Goal: Information Seeking & Learning: Check status

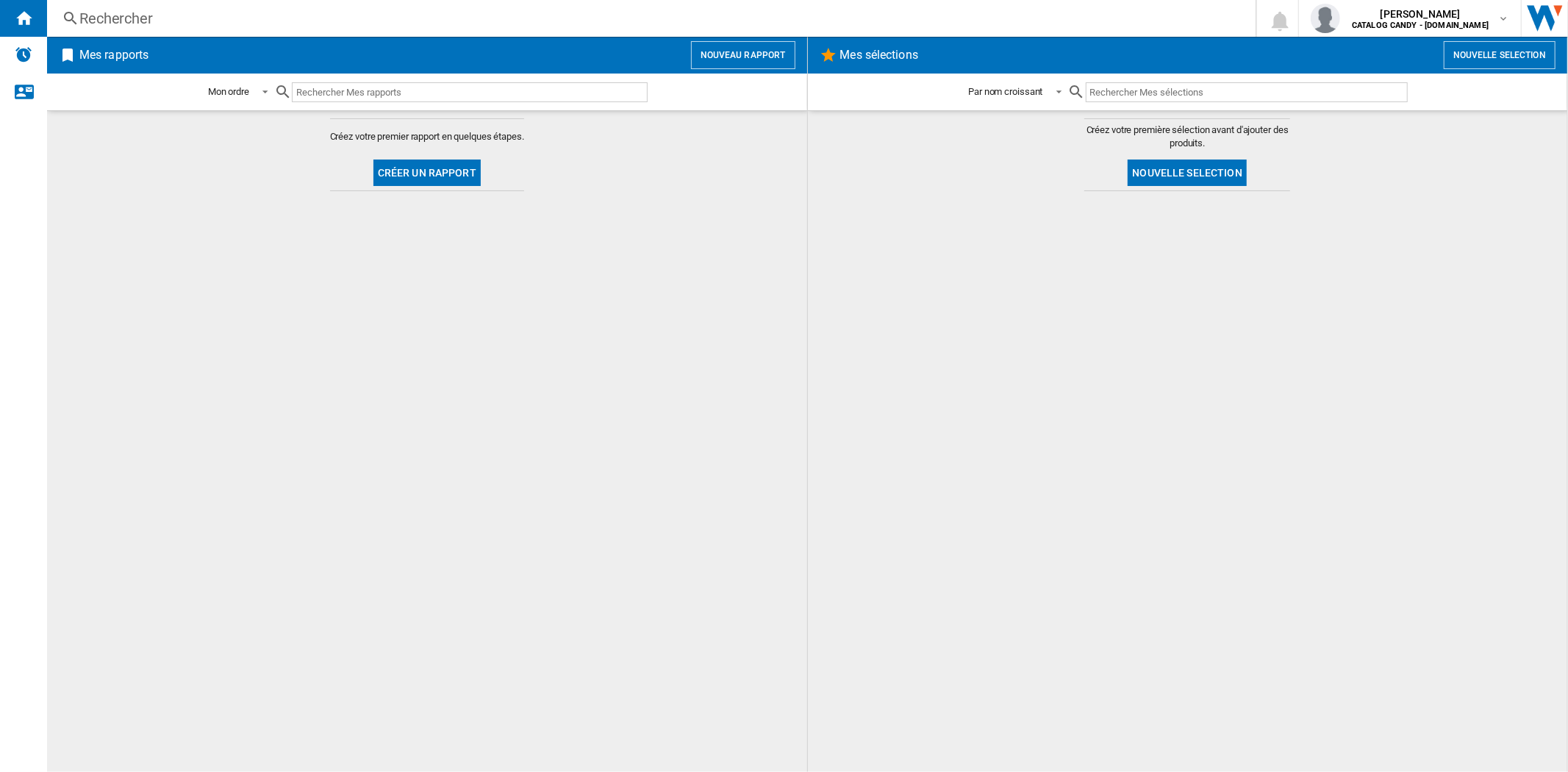
click at [127, 24] on div "Rechercher" at bounding box center [648, 18] width 1138 height 20
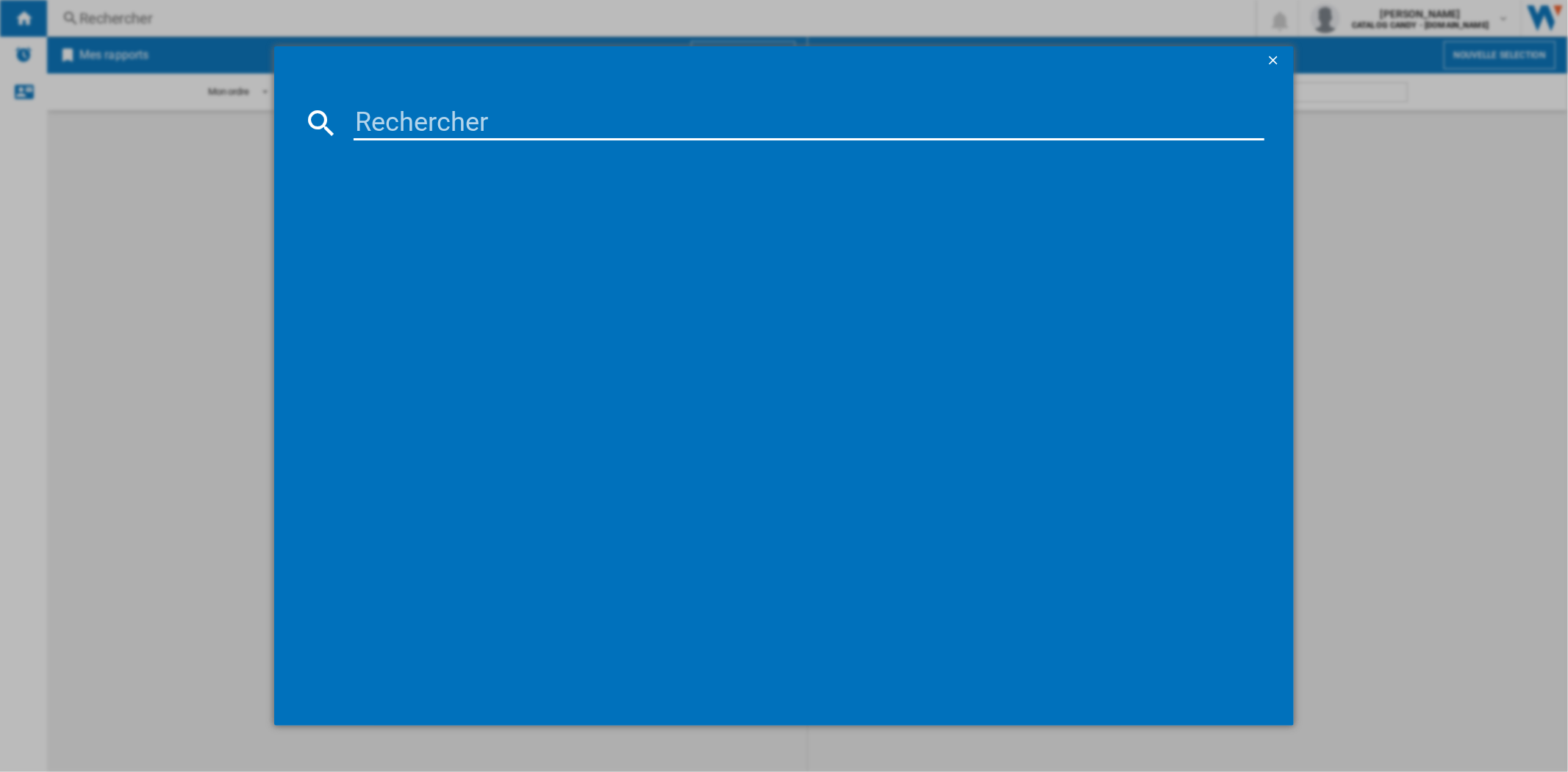
click at [446, 132] on input at bounding box center [809, 123] width 910 height 36
paste input "KCC83443"
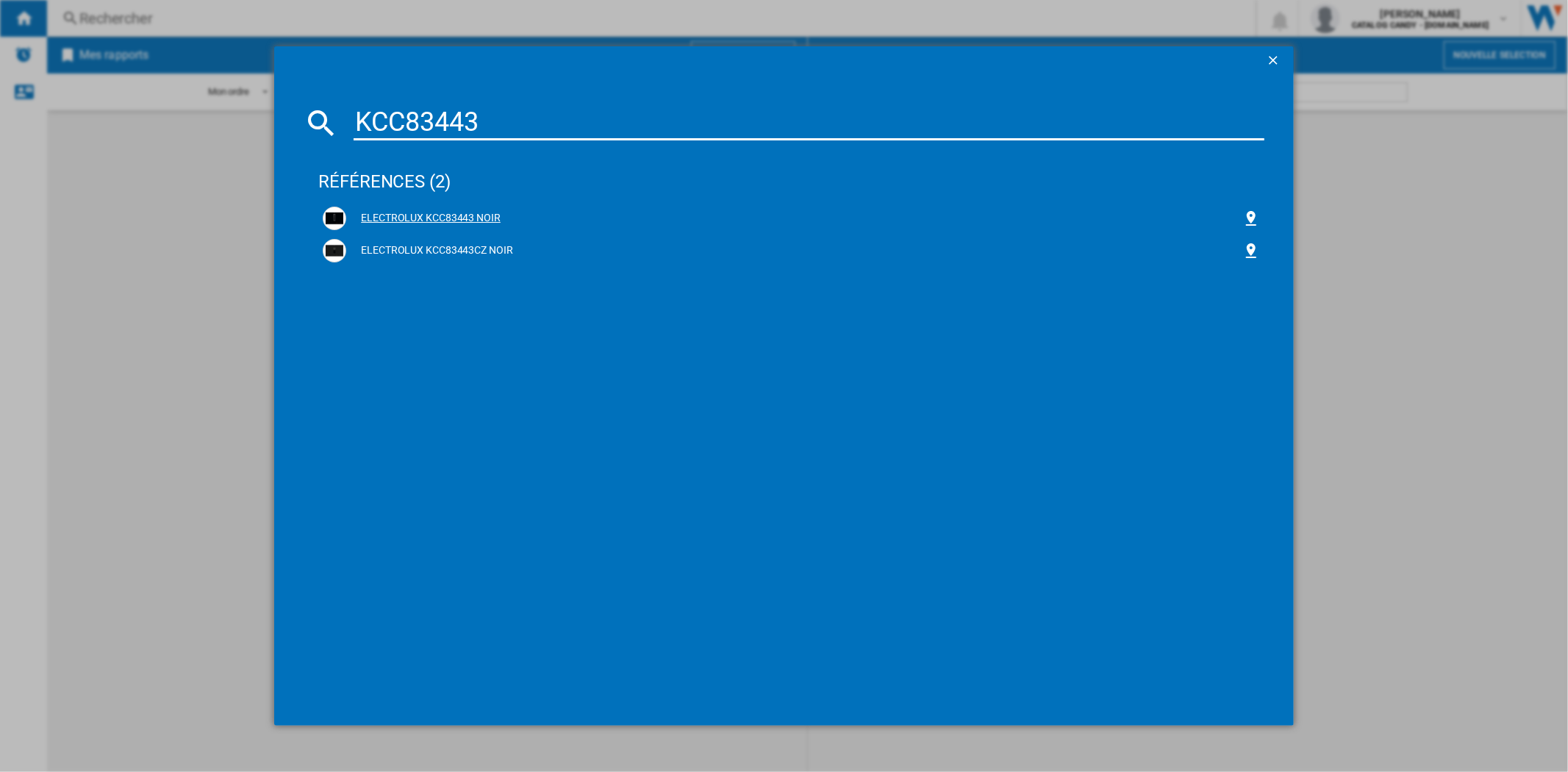
type input "KCC83443"
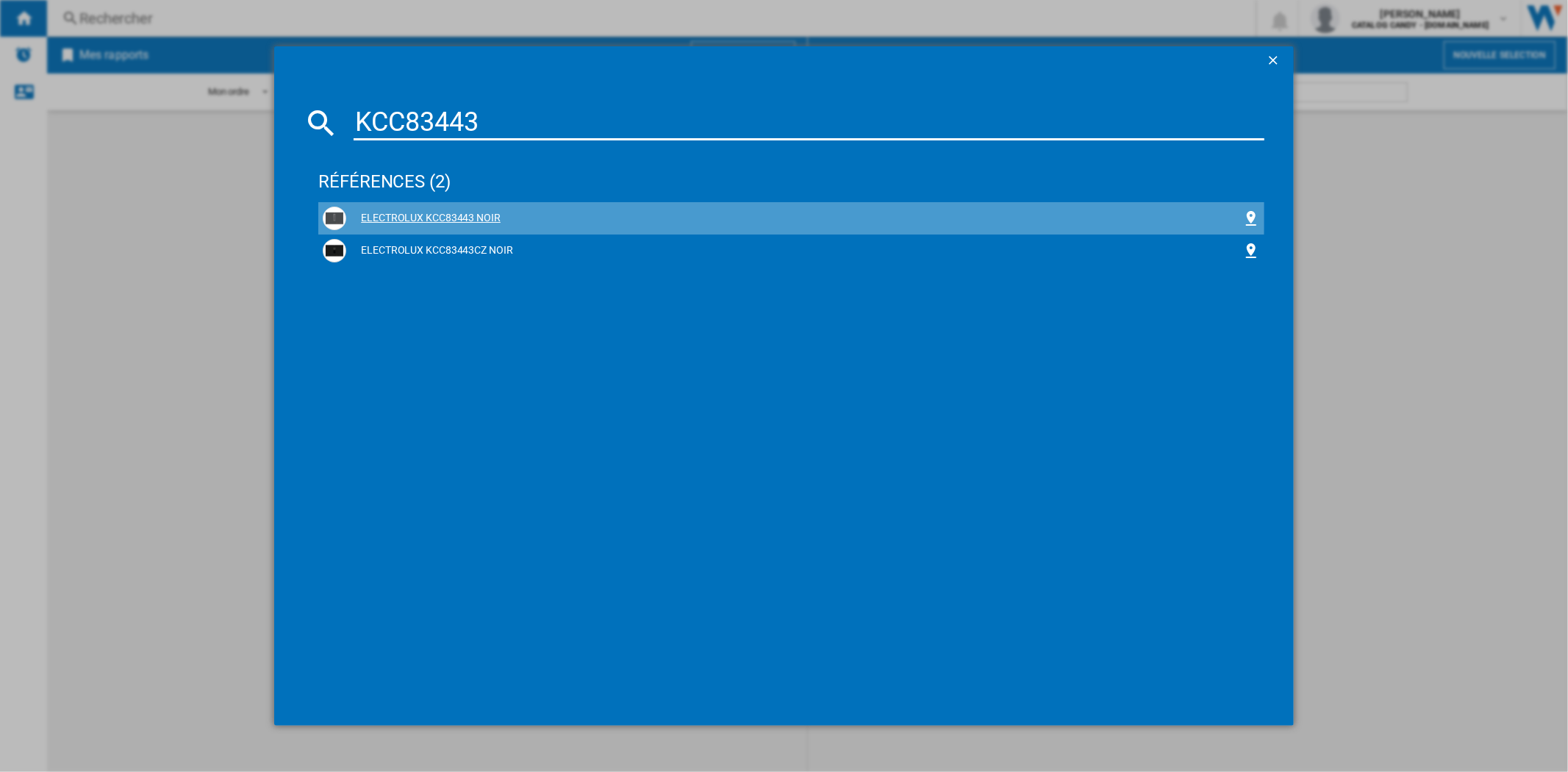
click at [421, 216] on div "ELECTROLUX KCC83443 NOIR" at bounding box center [794, 218] width 896 height 15
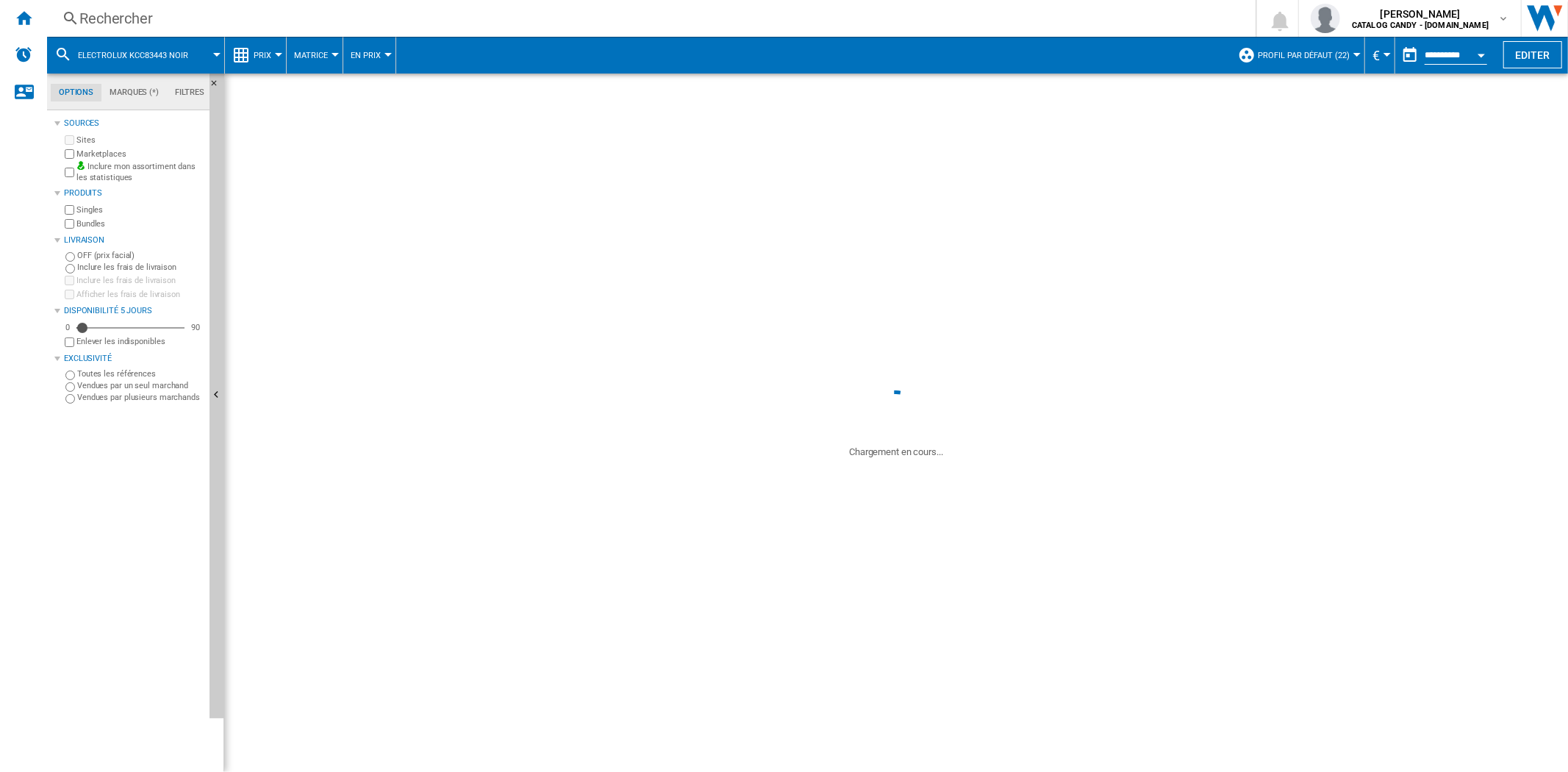
click at [266, 54] on span "Prix" at bounding box center [262, 55] width 17 height 9
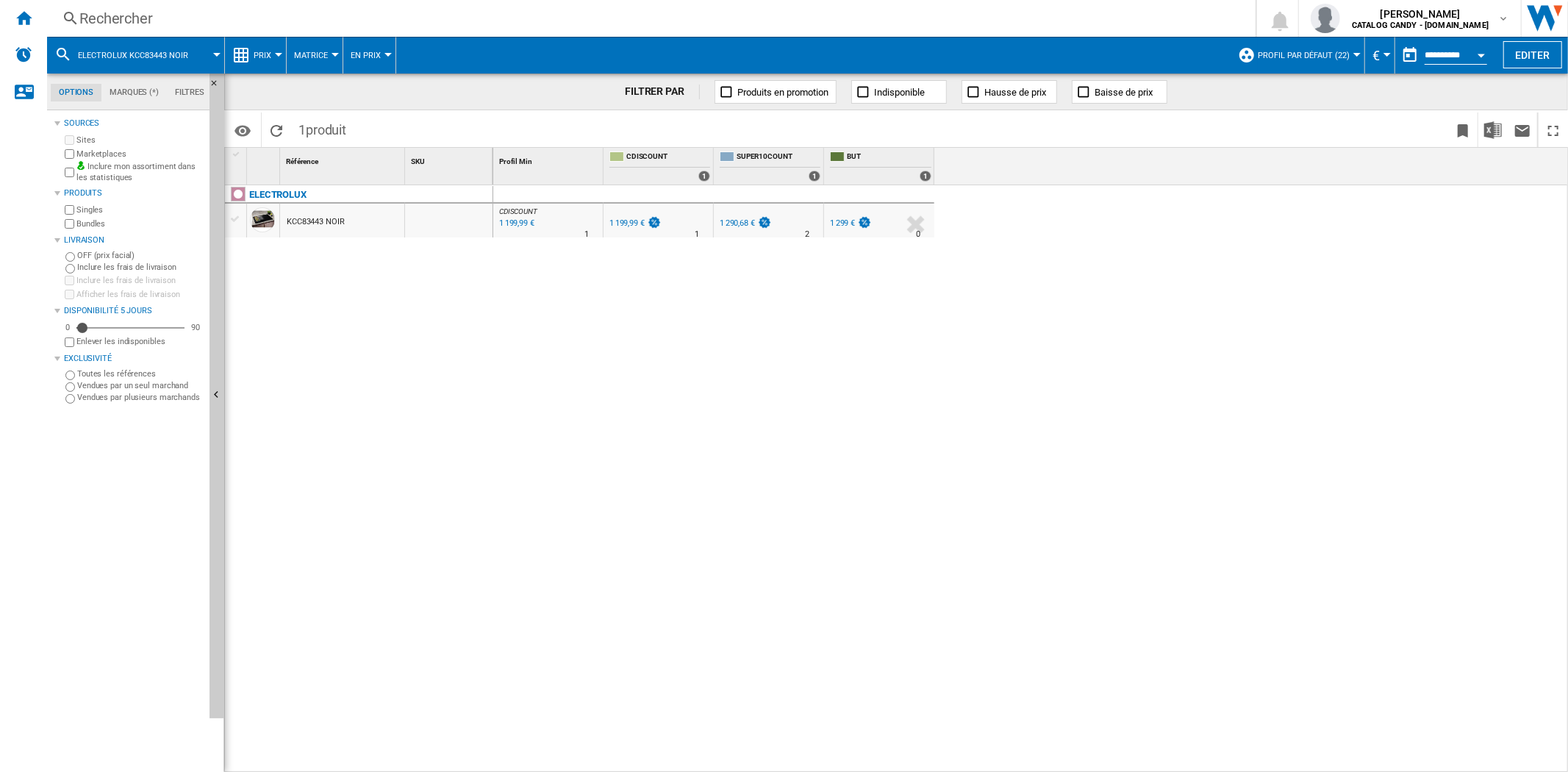
click at [269, 53] on md-backdrop at bounding box center [784, 386] width 1568 height 772
click at [267, 54] on span "Prix" at bounding box center [262, 55] width 17 height 9
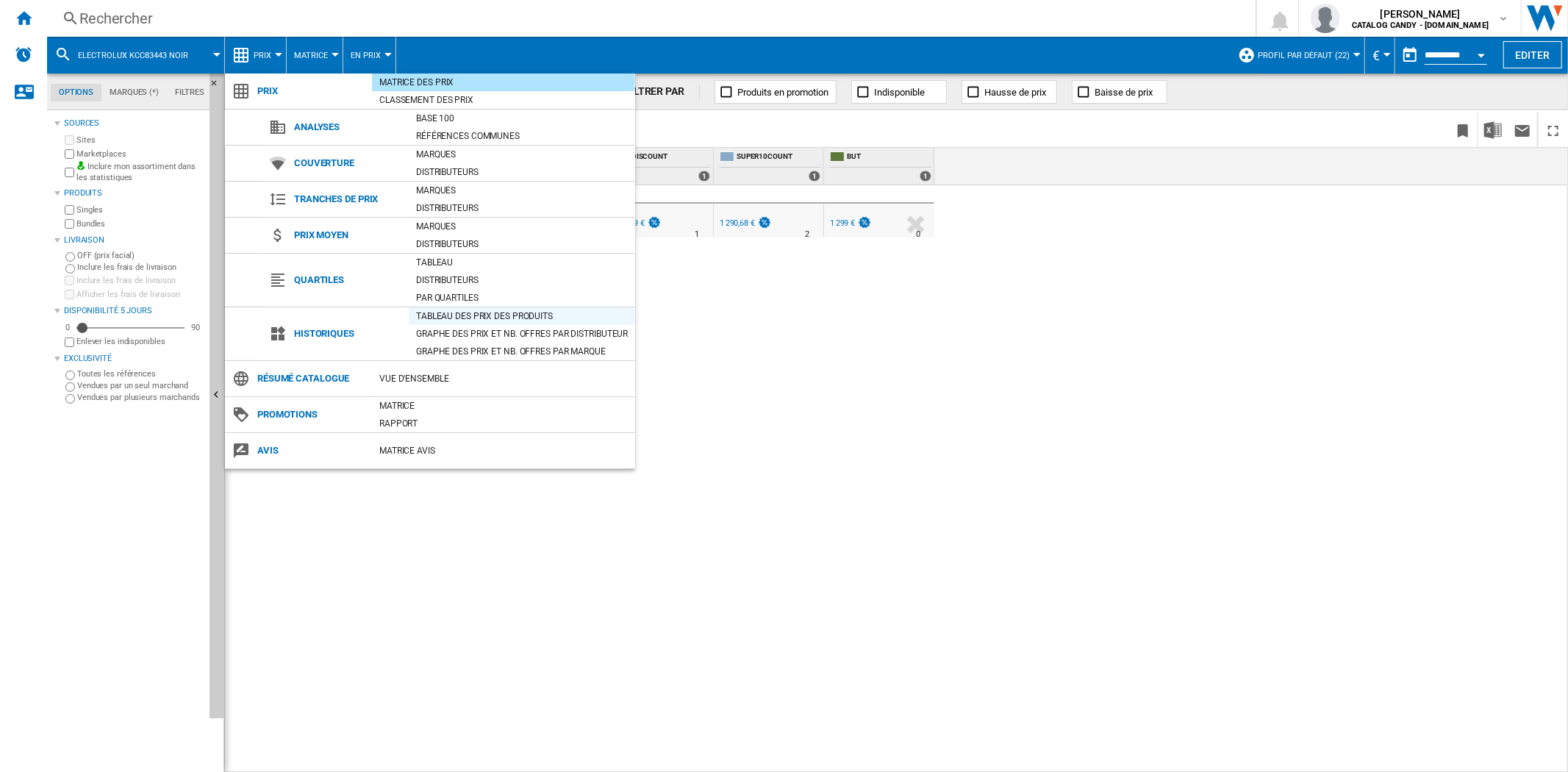
click at [461, 313] on div "Tableau des prix des produits" at bounding box center [521, 316] width 226 height 15
